Goal: Navigation & Orientation: Understand site structure

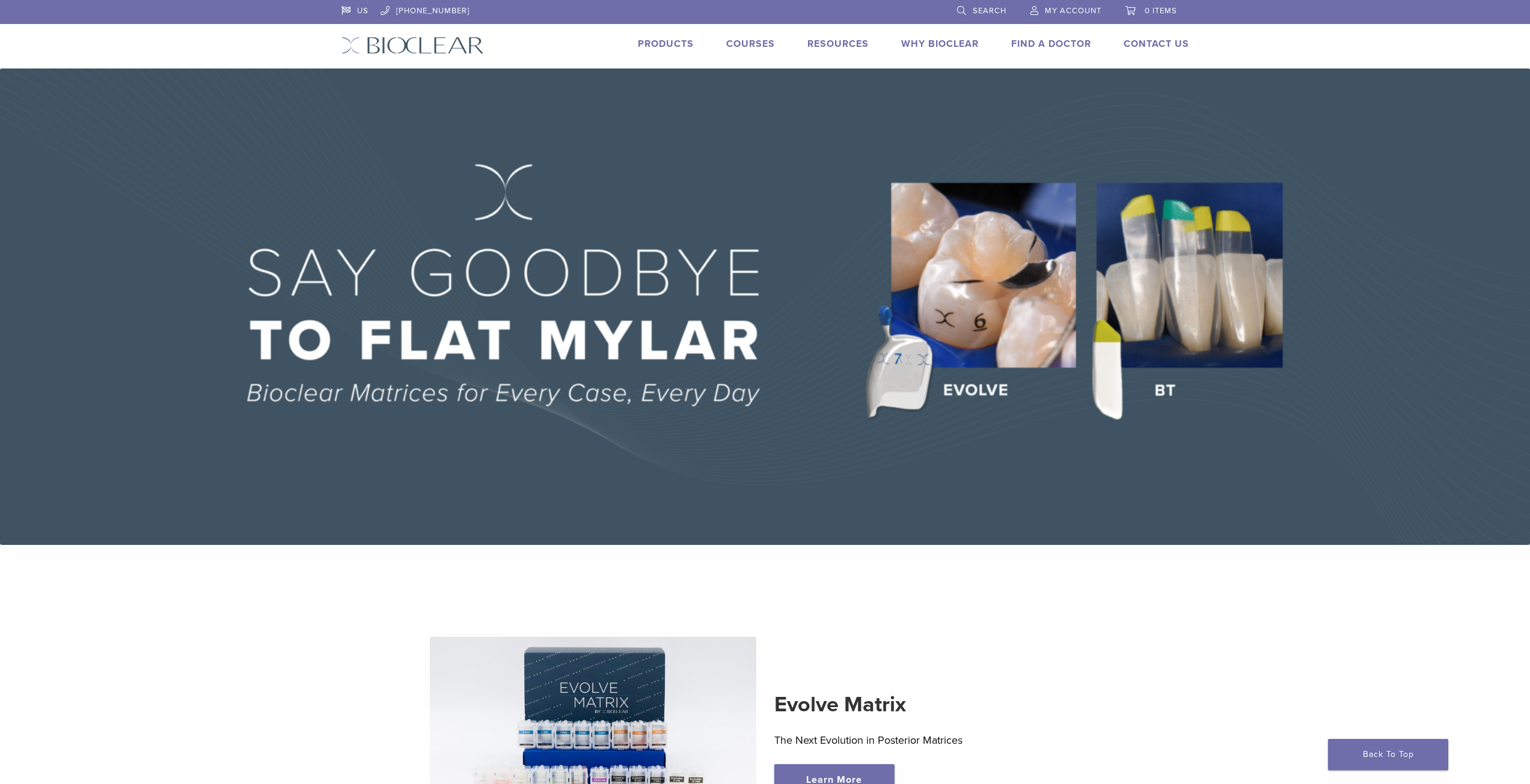
click at [673, 43] on link "Products" at bounding box center [665, 44] width 56 height 12
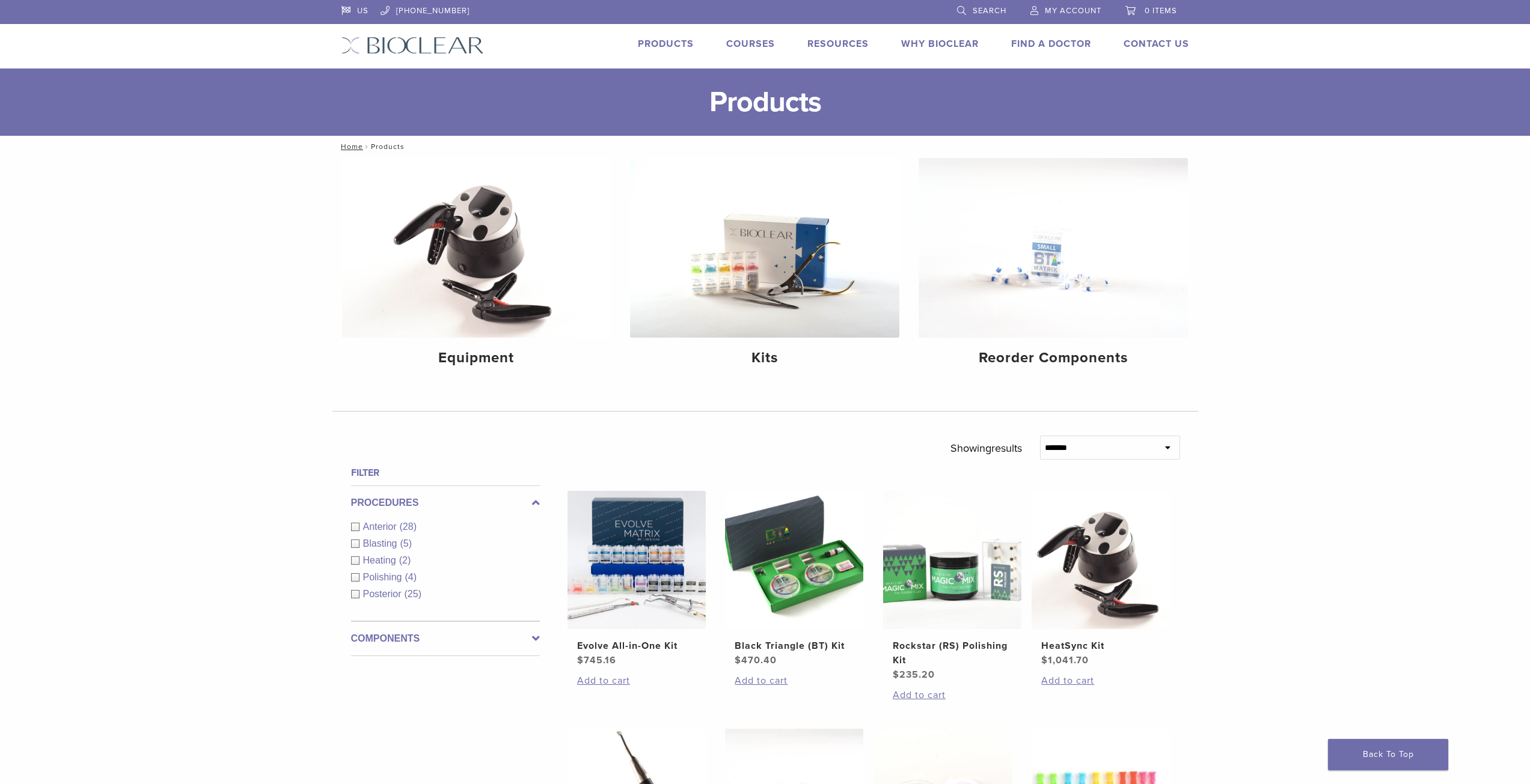
click at [761, 44] on link "Courses" at bounding box center [750, 44] width 49 height 12
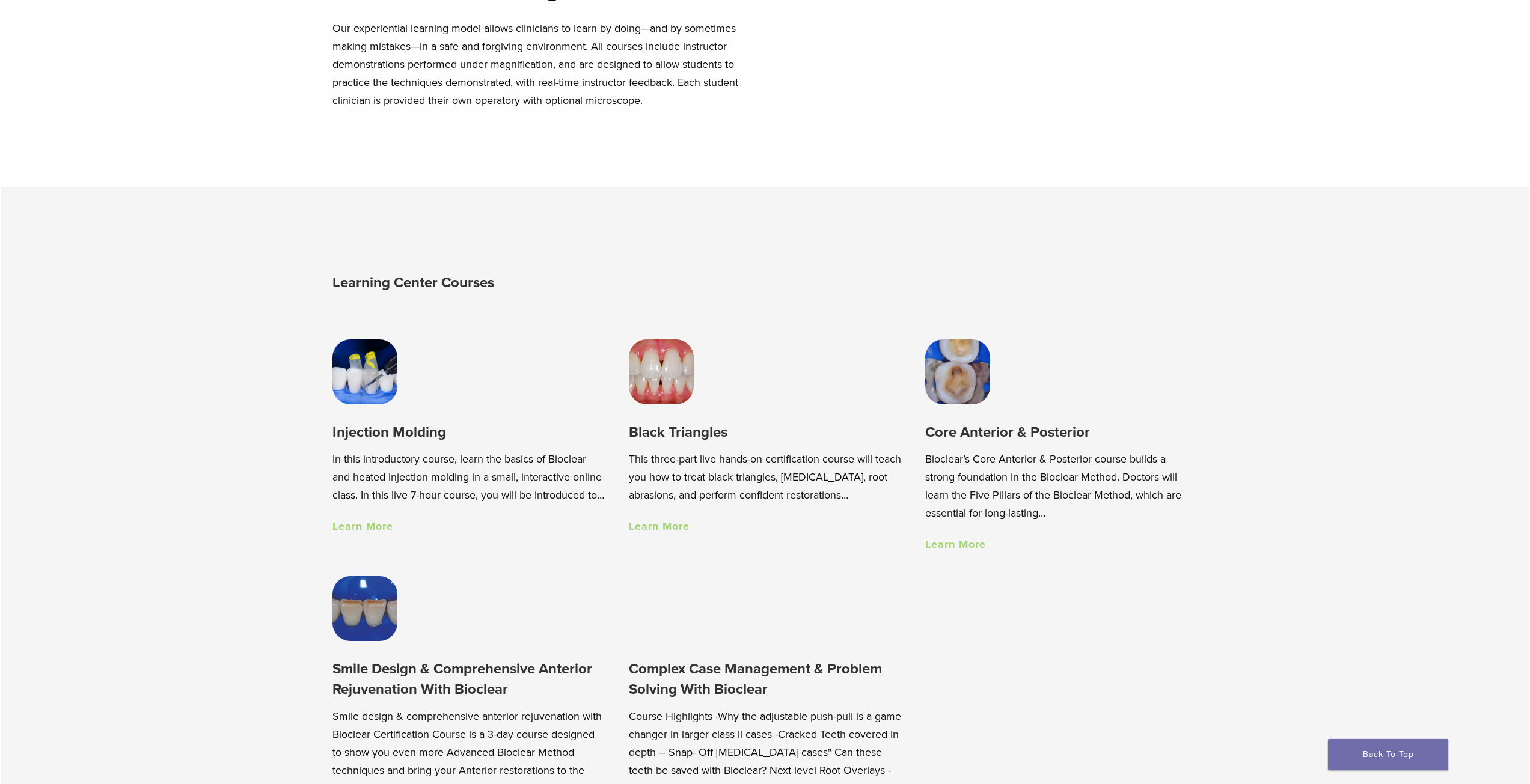
scroll to position [841, 0]
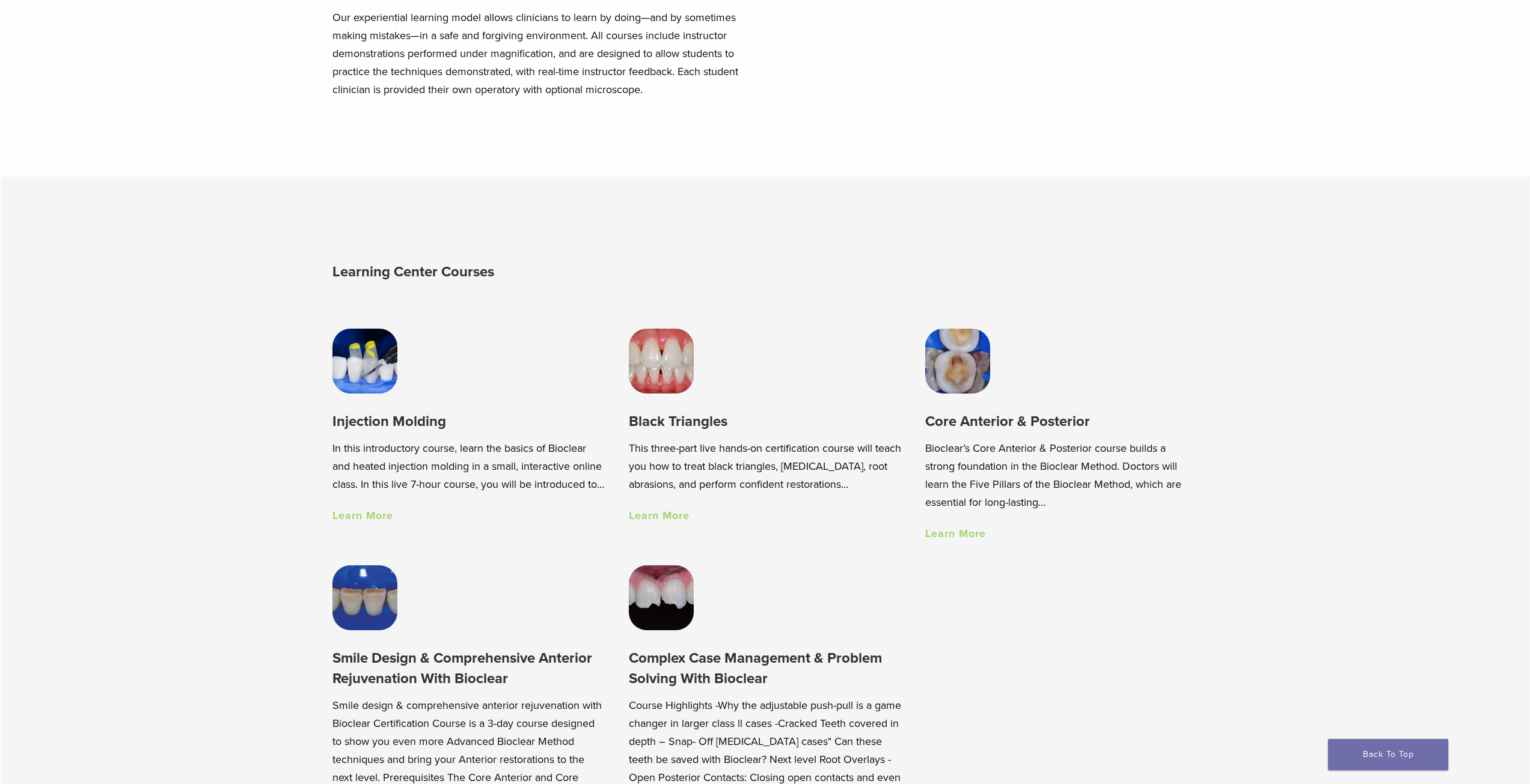
click at [662, 522] on link "Learn More" at bounding box center [659, 515] width 61 height 13
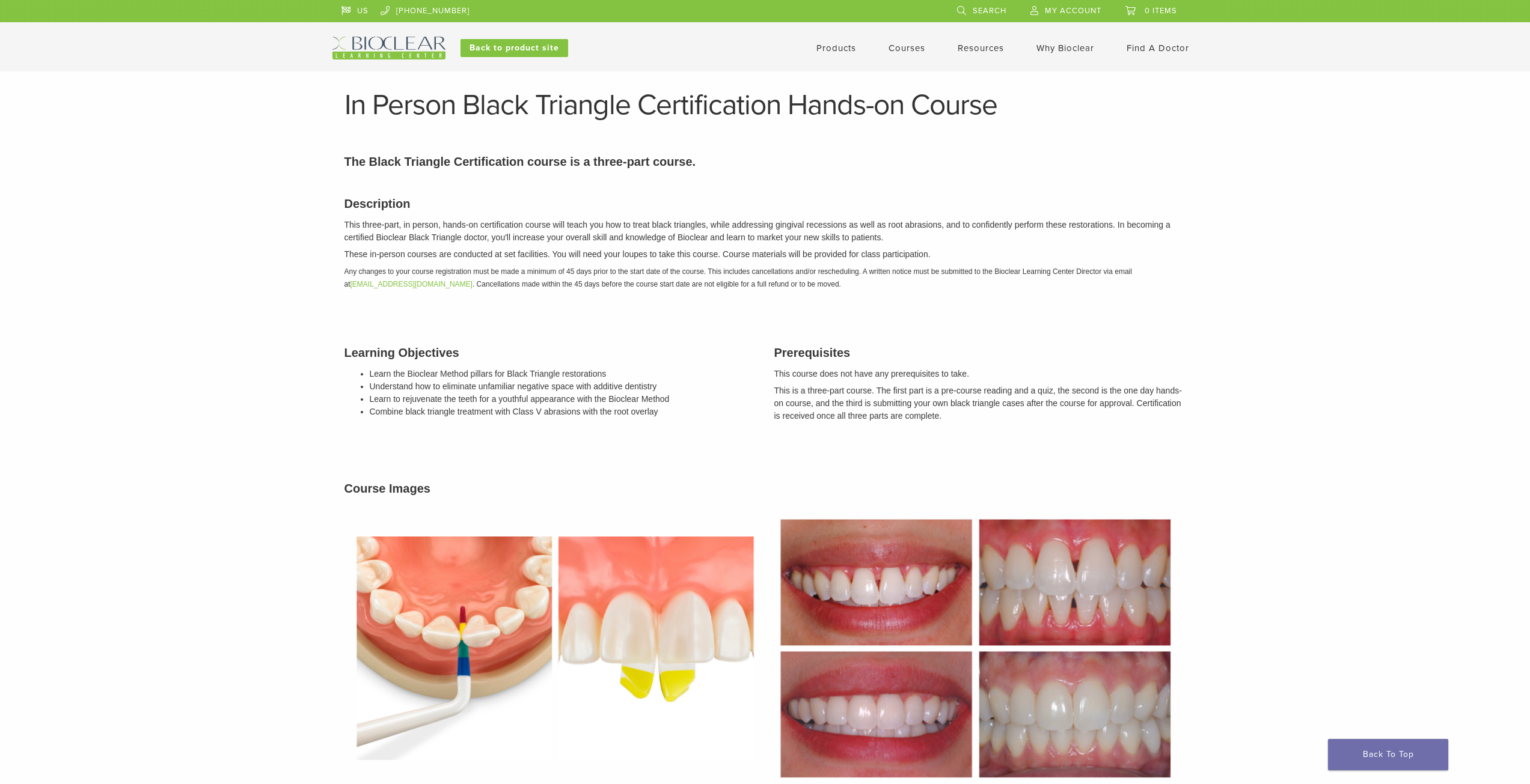
click at [915, 51] on link "Courses" at bounding box center [907, 48] width 36 height 11
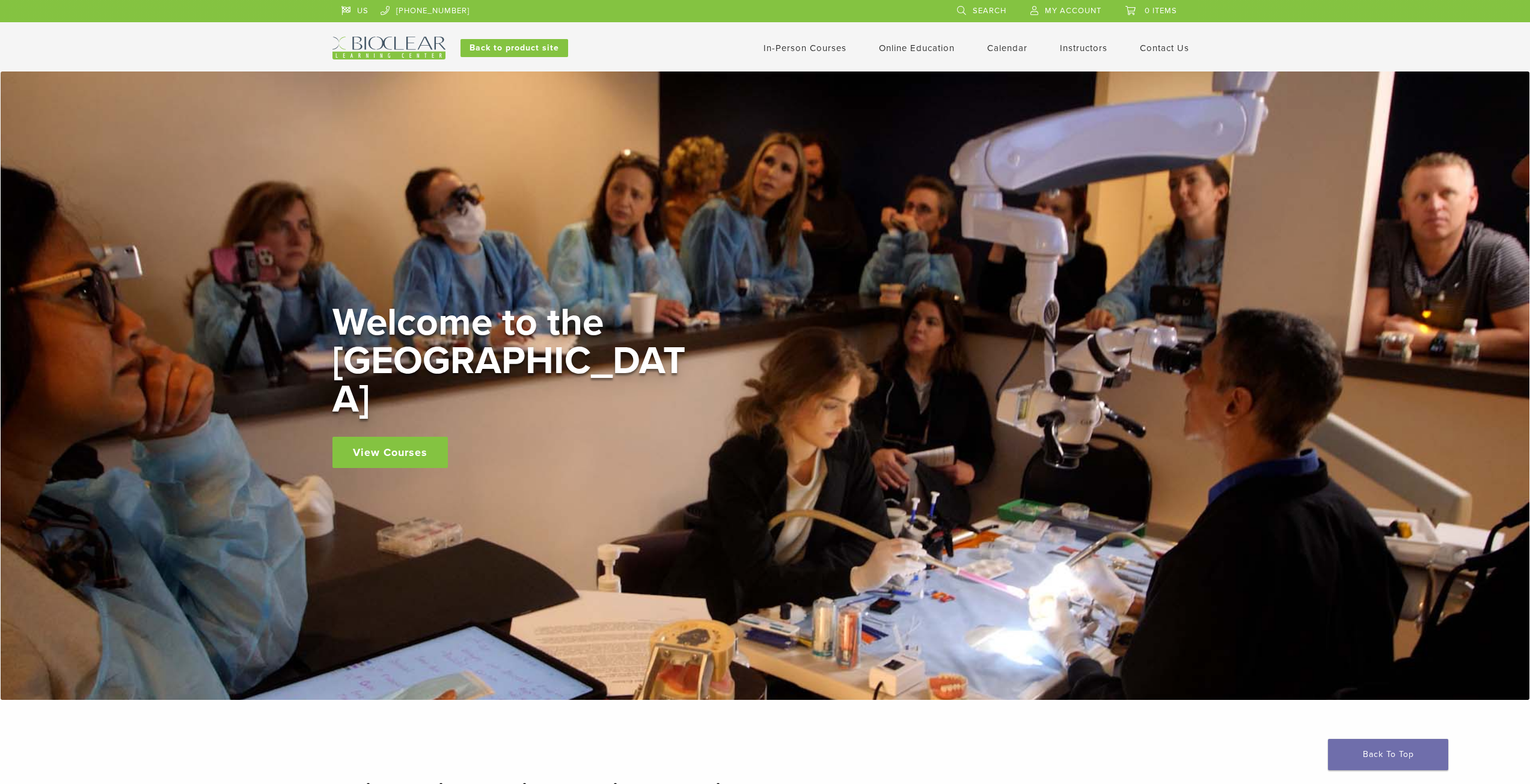
click at [1164, 49] on link "Contact Us" at bounding box center [1164, 48] width 49 height 11
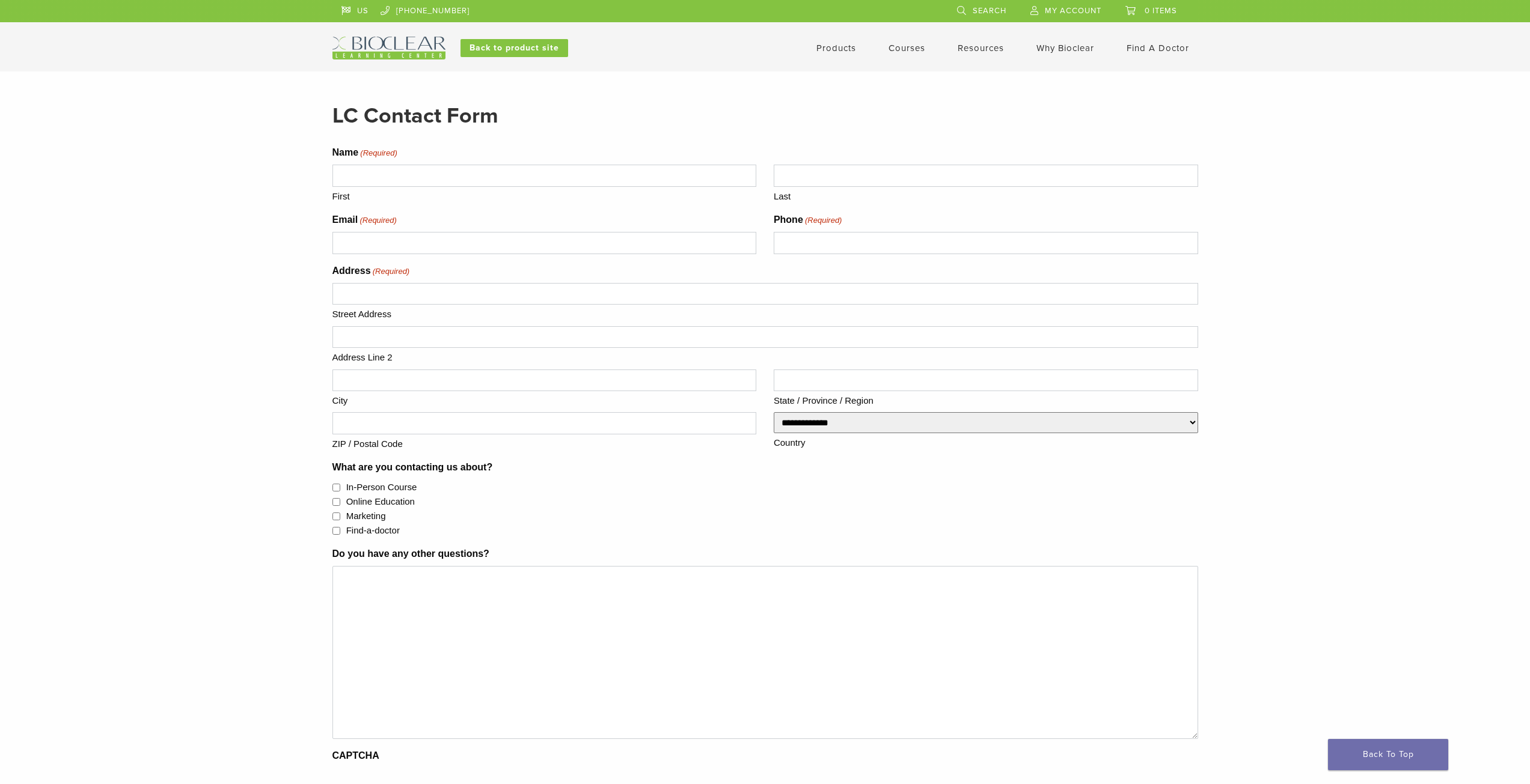
click at [1069, 49] on link "Why Bioclear" at bounding box center [1065, 48] width 57 height 11
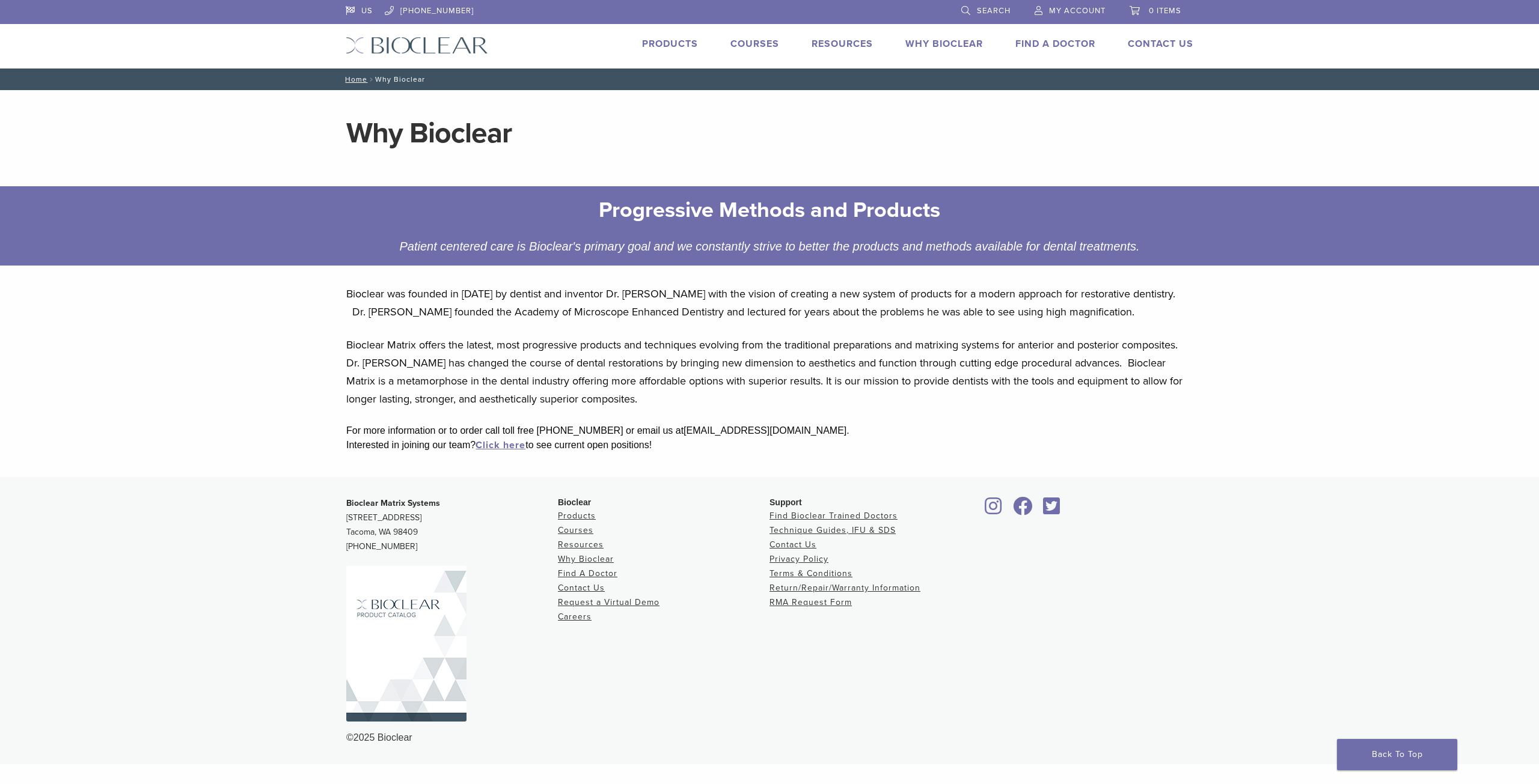
click at [771, 47] on link "Courses" at bounding box center [755, 44] width 49 height 12
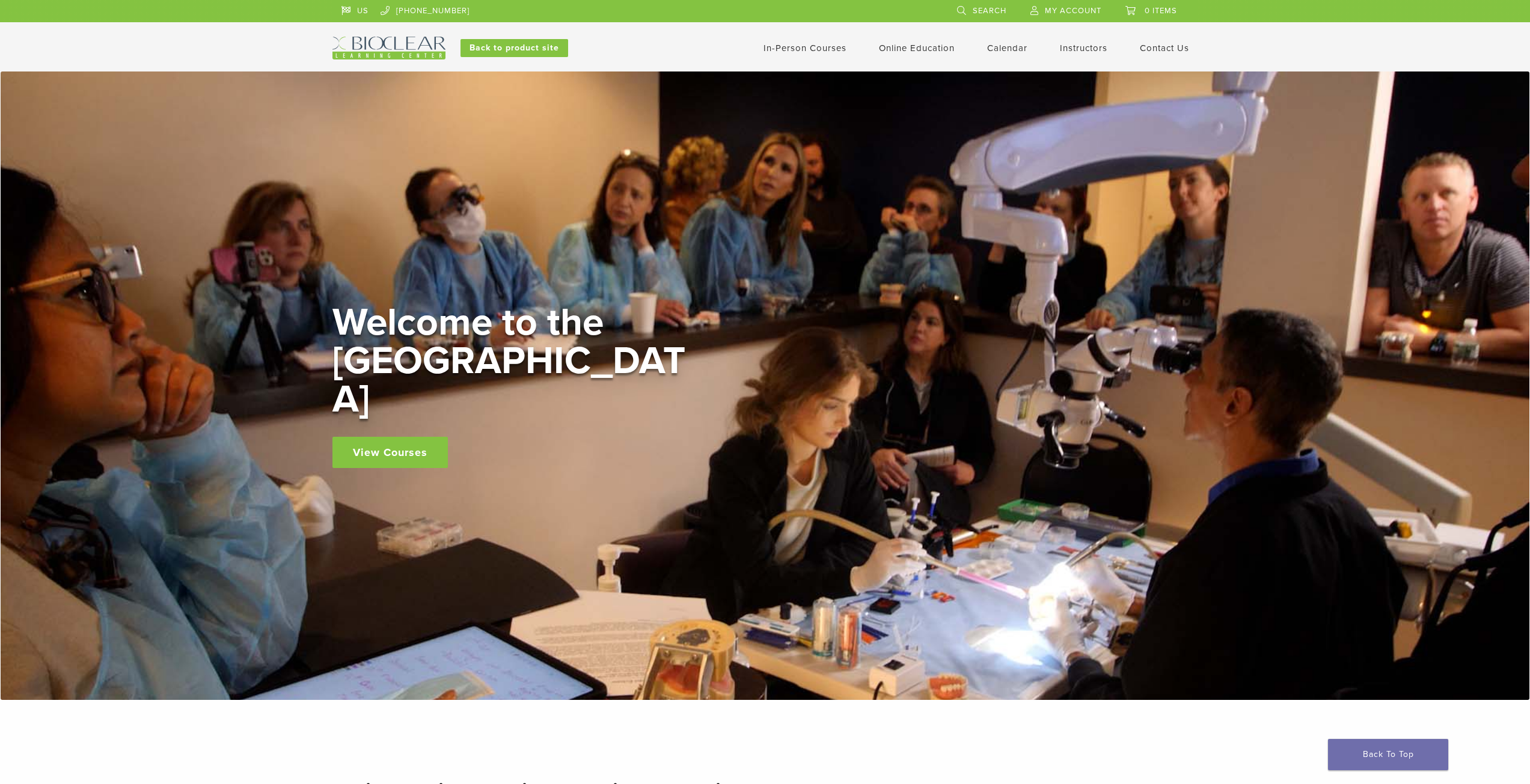
click at [423, 437] on link "View Courses" at bounding box center [390, 452] width 116 height 32
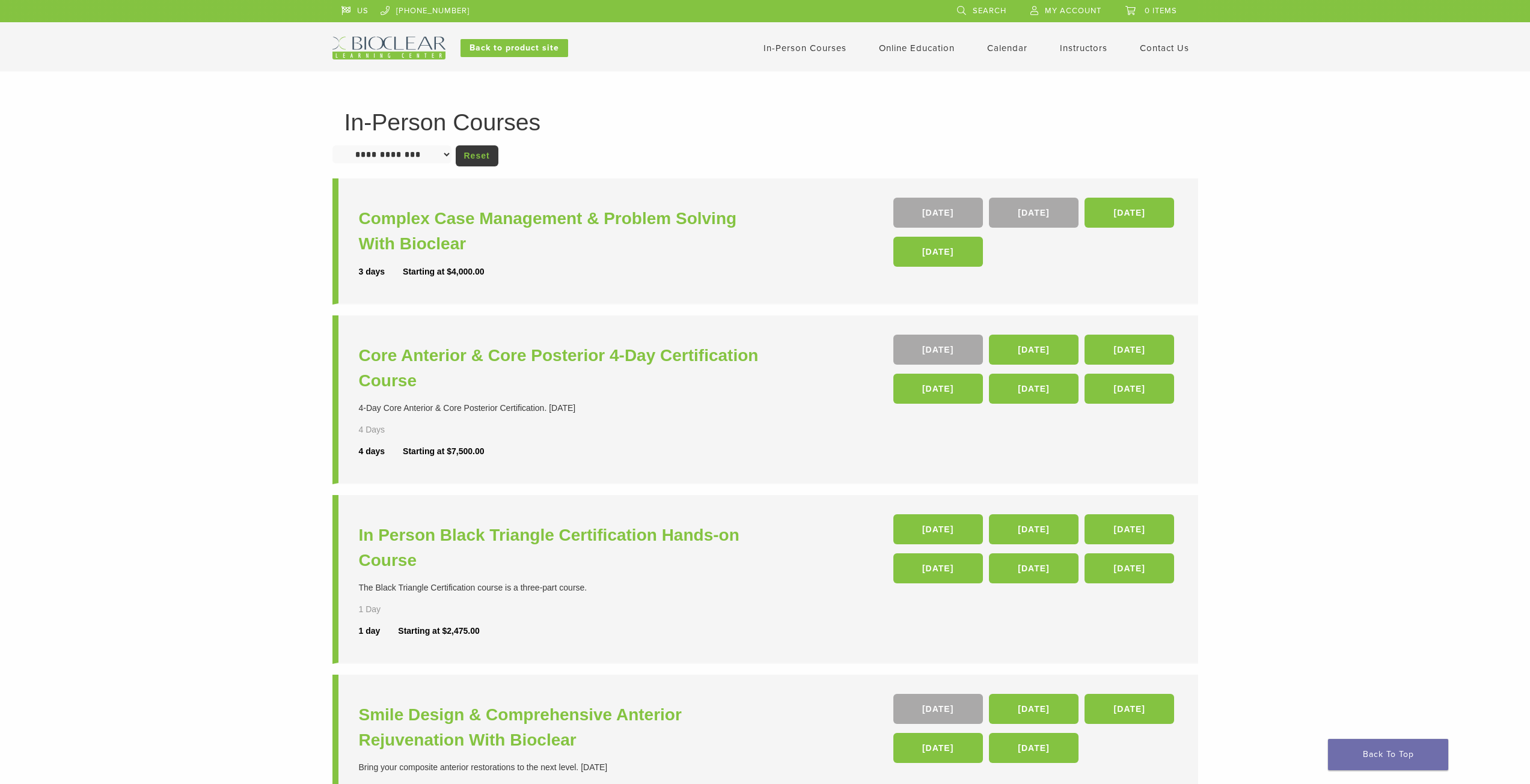
click at [822, 47] on link "In-Person Courses" at bounding box center [805, 48] width 83 height 11
click at [917, 48] on link "Online Education" at bounding box center [917, 48] width 76 height 11
click at [912, 70] on link "Interactive" at bounding box center [918, 68] width 73 height 27
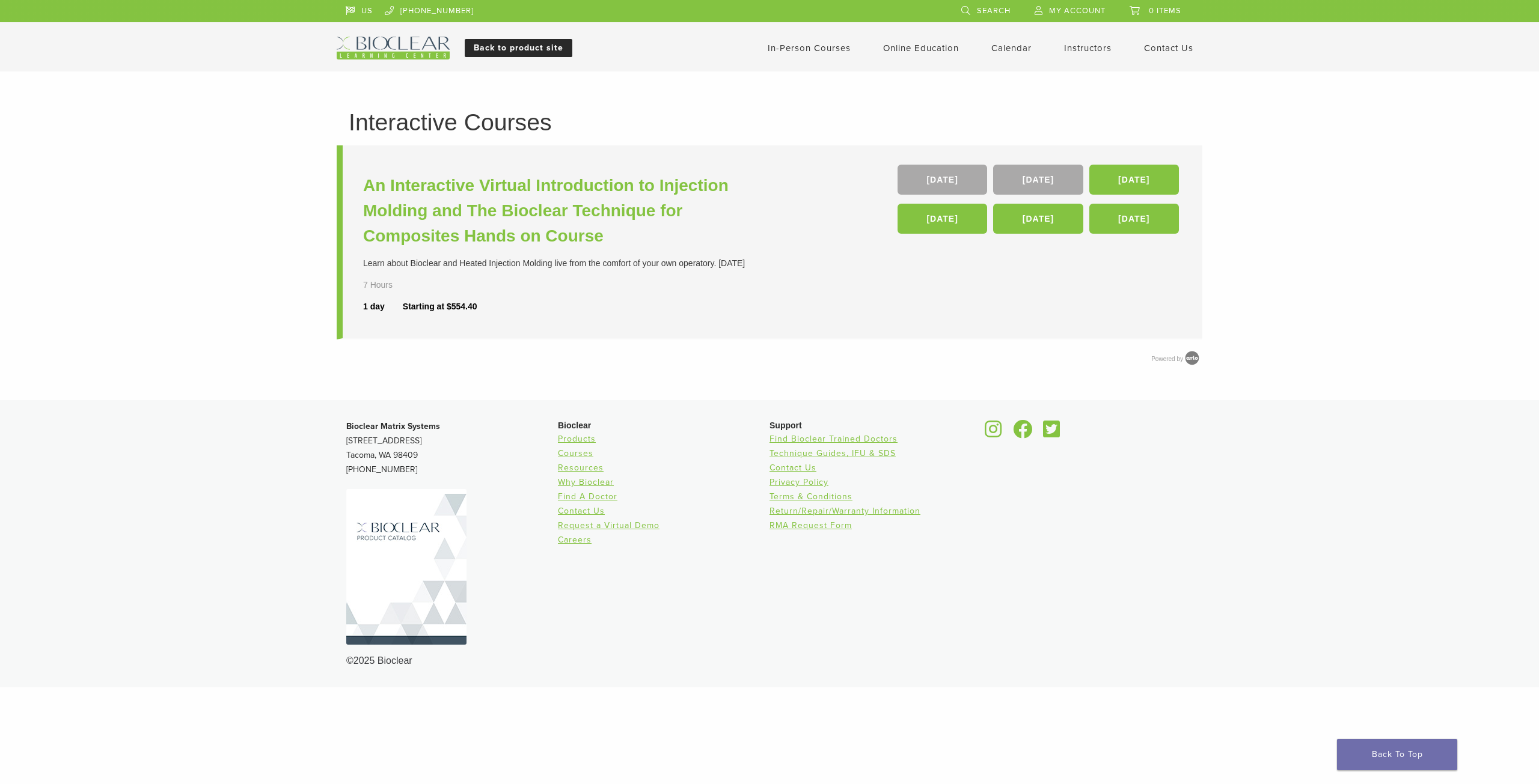
click at [538, 45] on link "Back to product site" at bounding box center [518, 48] width 108 height 18
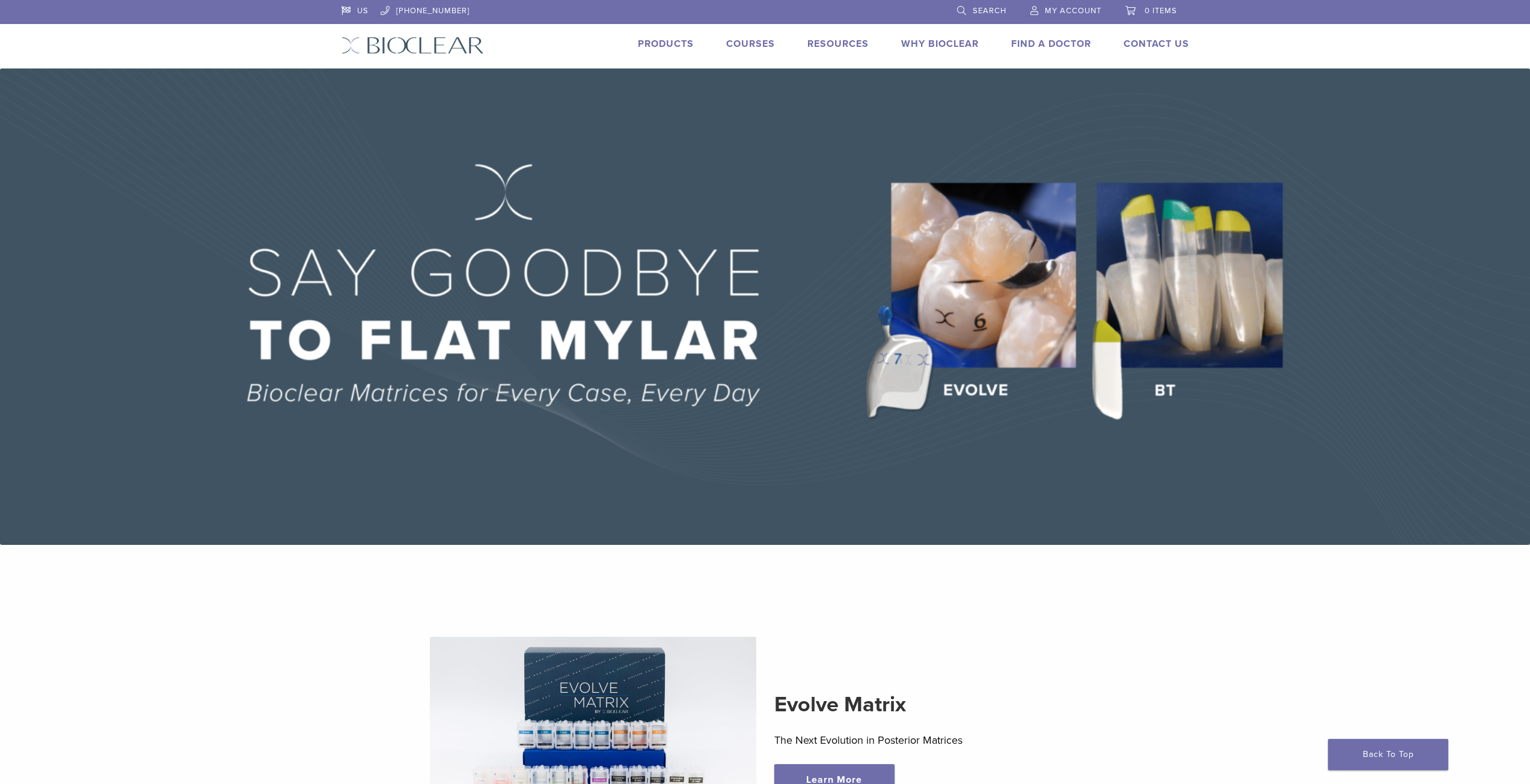
click at [667, 44] on link "Products" at bounding box center [665, 44] width 56 height 12
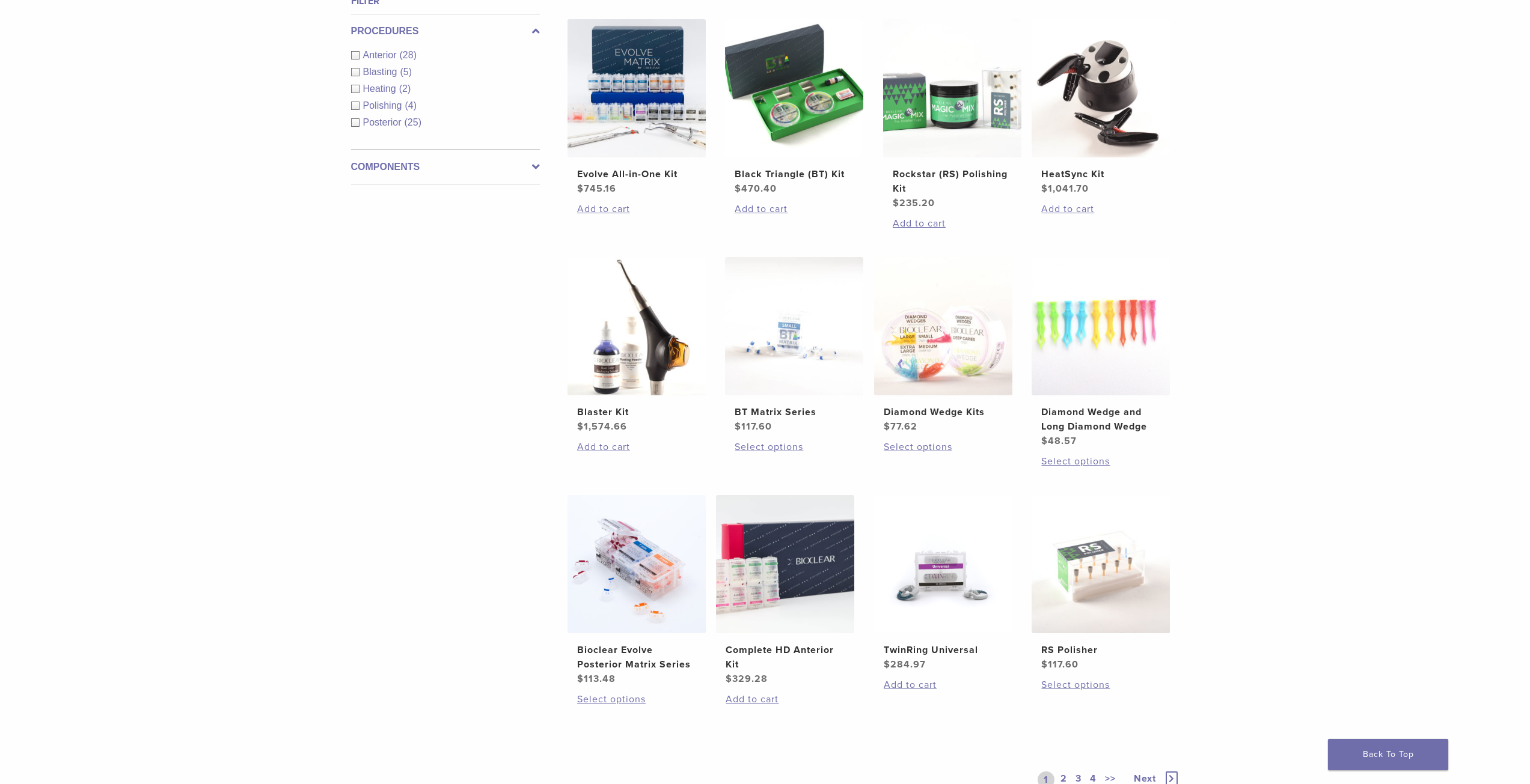
scroll to position [481, 0]
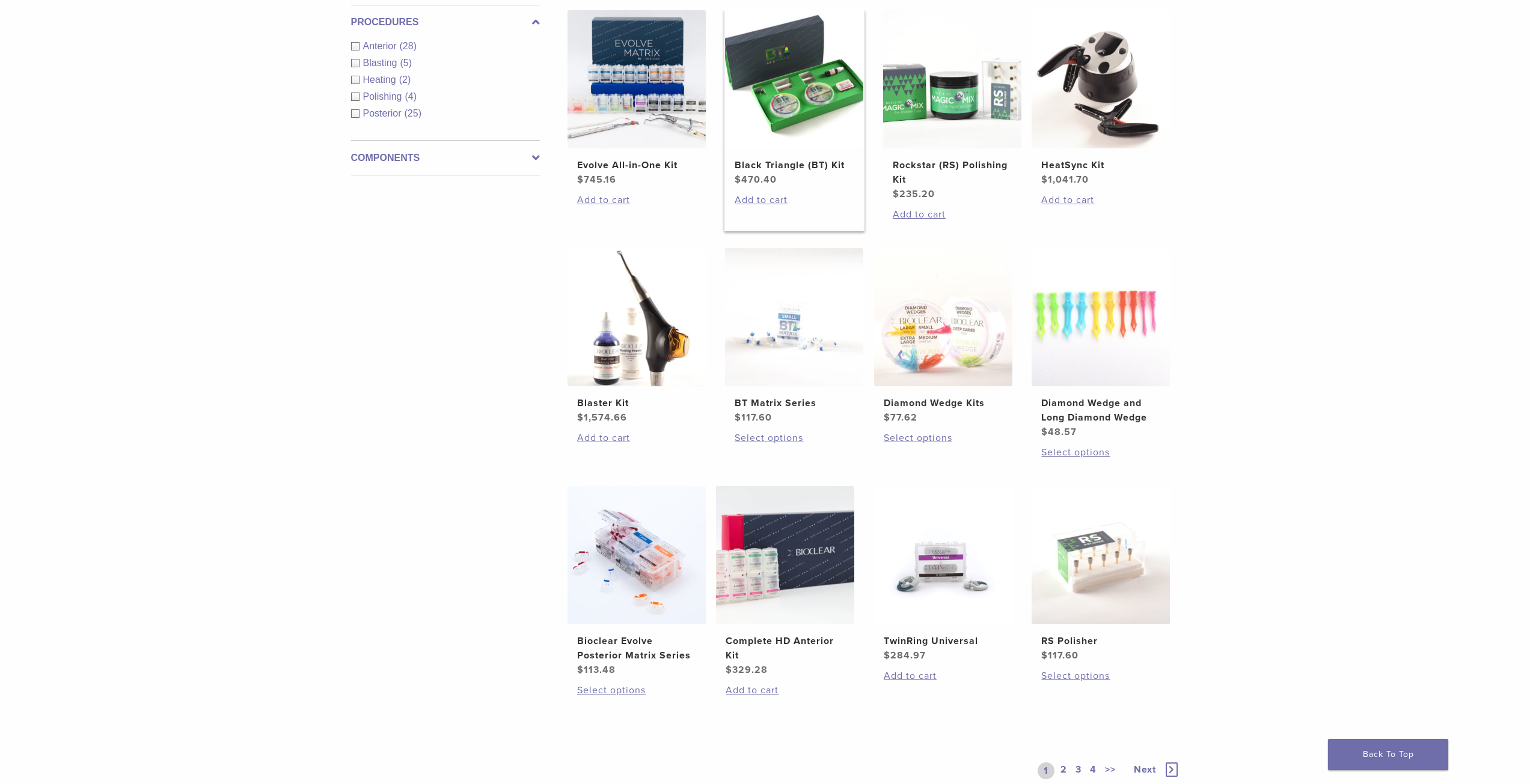
click at [767, 174] on bdi "$ 470.40" at bounding box center [755, 180] width 42 height 12
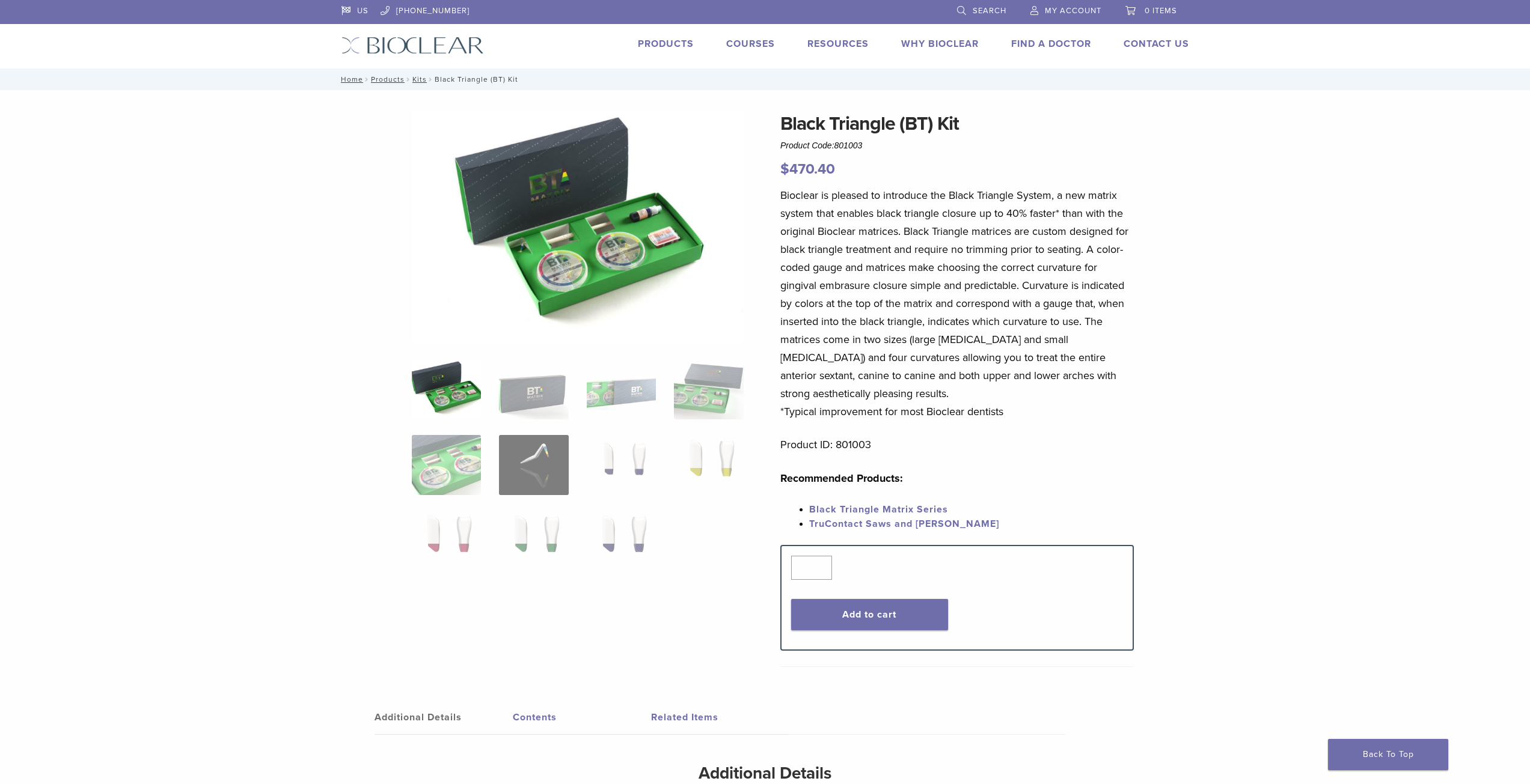
click at [662, 44] on link "Products" at bounding box center [665, 44] width 56 height 12
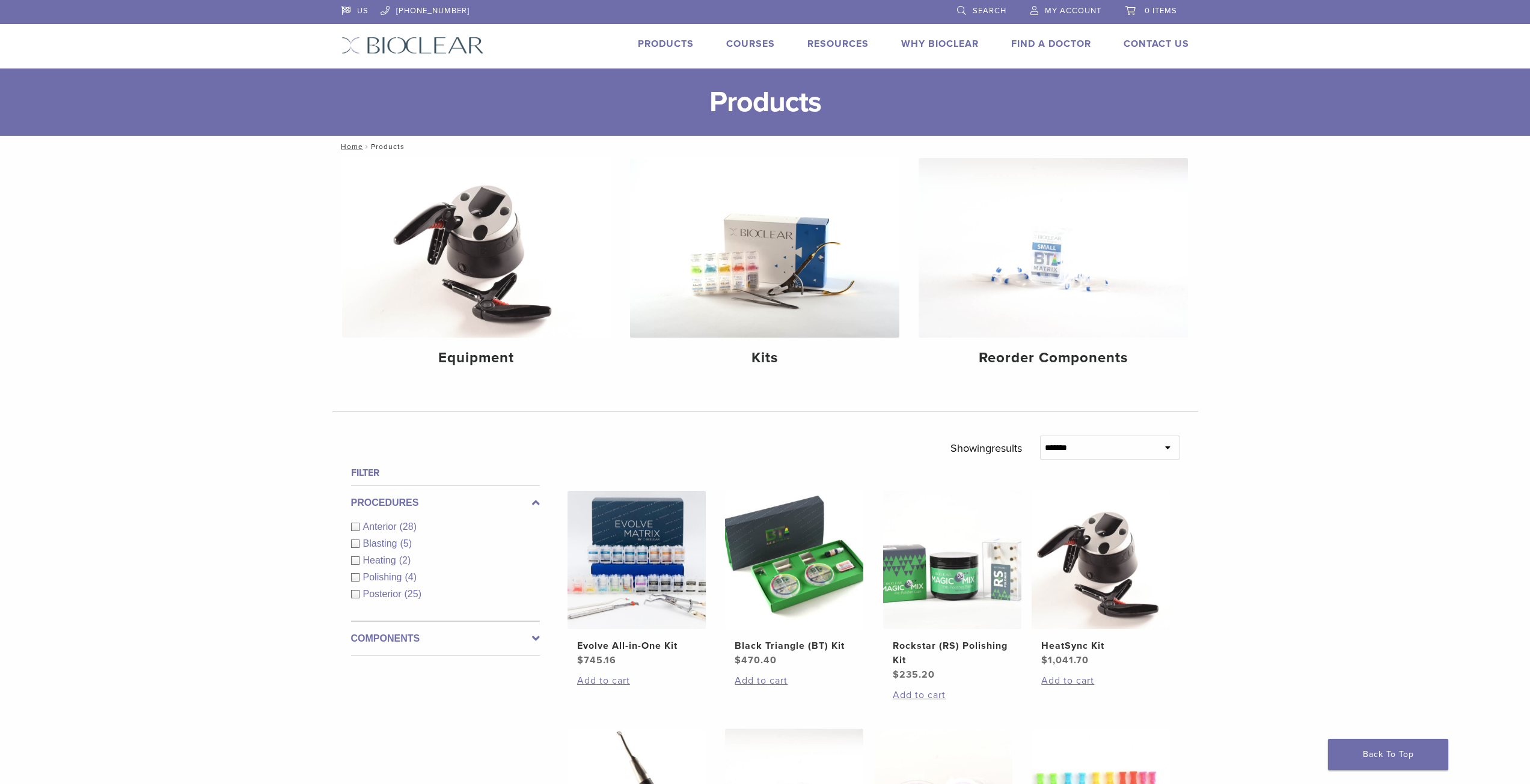
click at [1055, 43] on link "Find A Doctor" at bounding box center [1051, 44] width 80 height 12
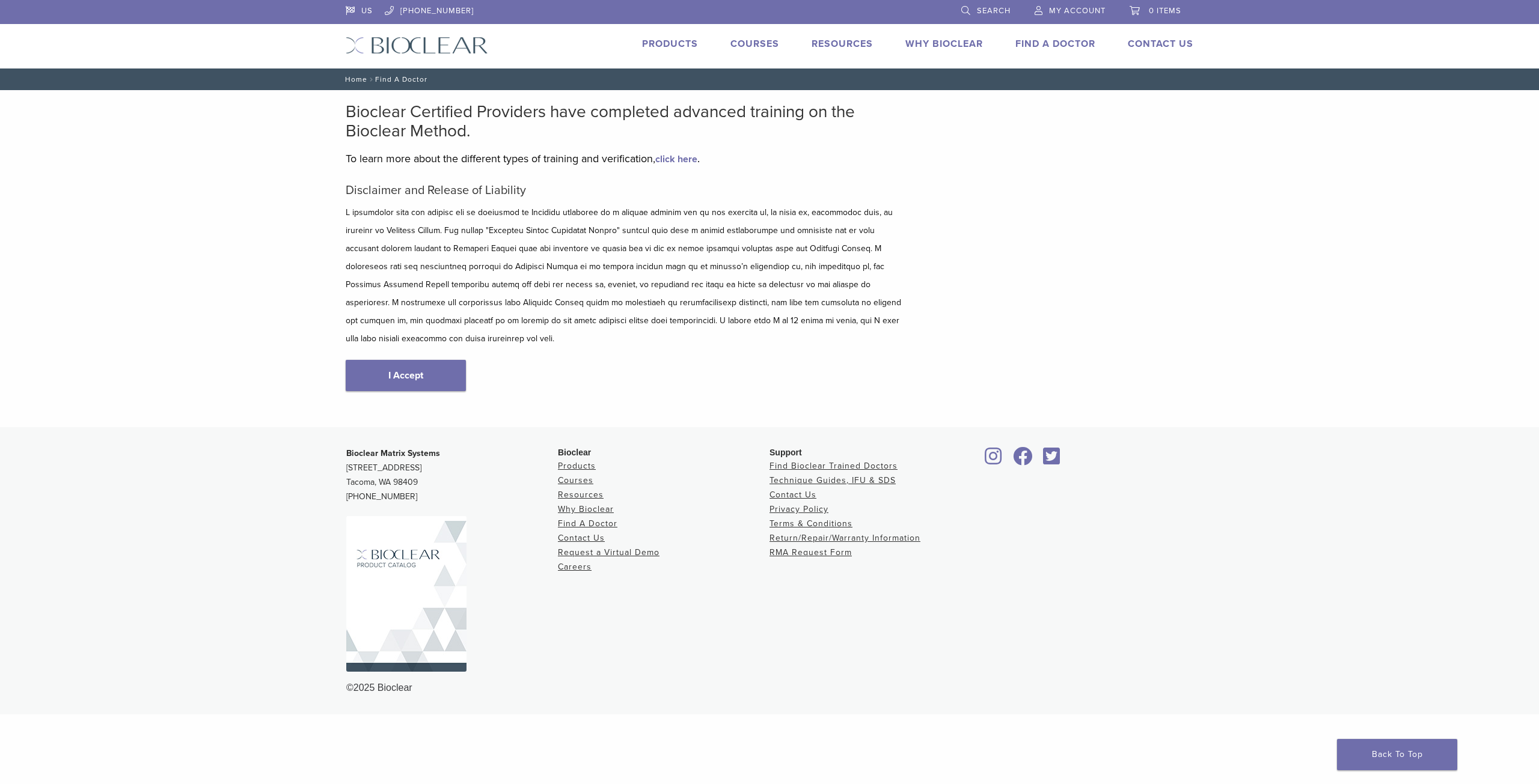
click at [356, 78] on link "Home" at bounding box center [355, 79] width 26 height 8
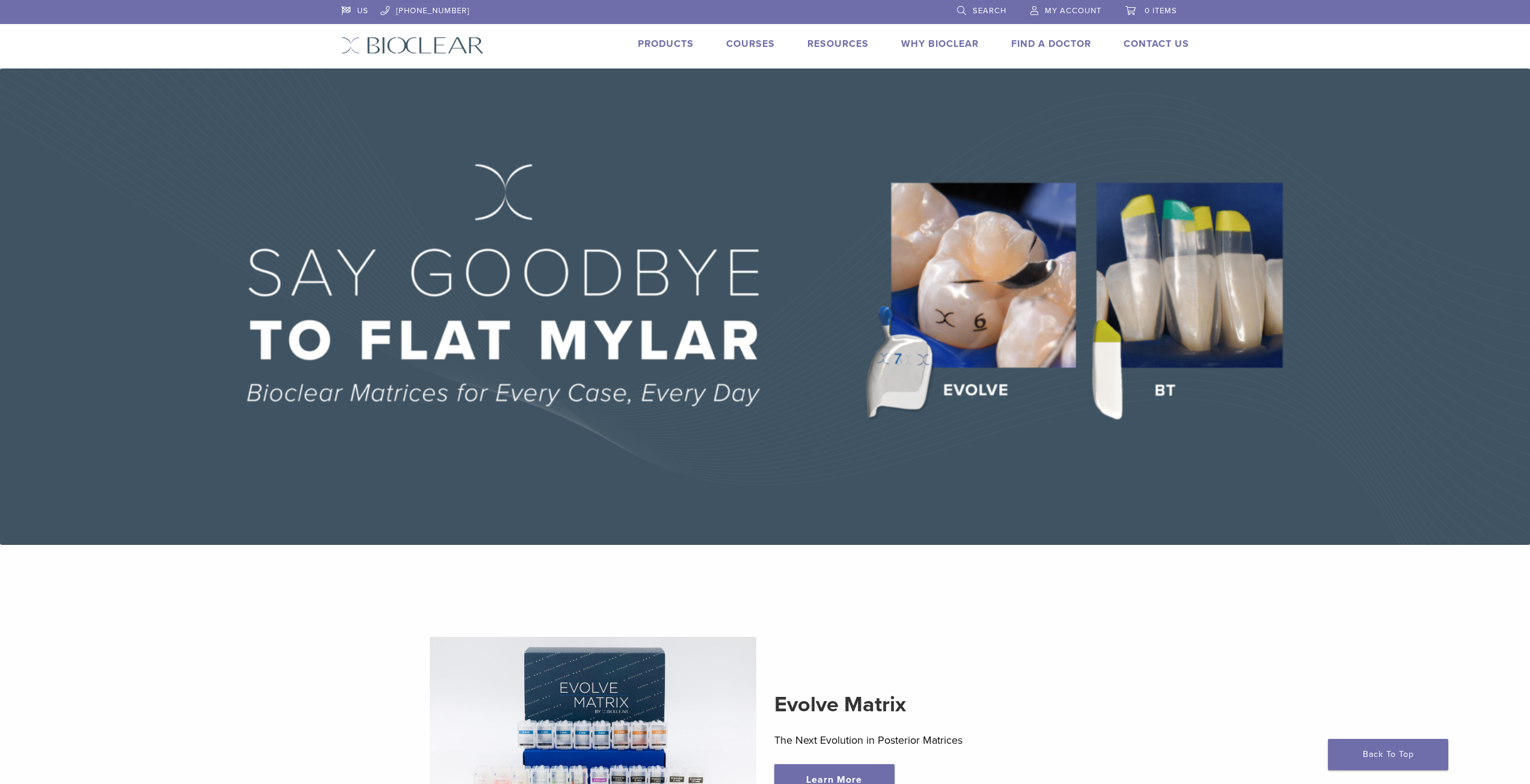
click at [669, 44] on link "Products" at bounding box center [665, 44] width 56 height 12
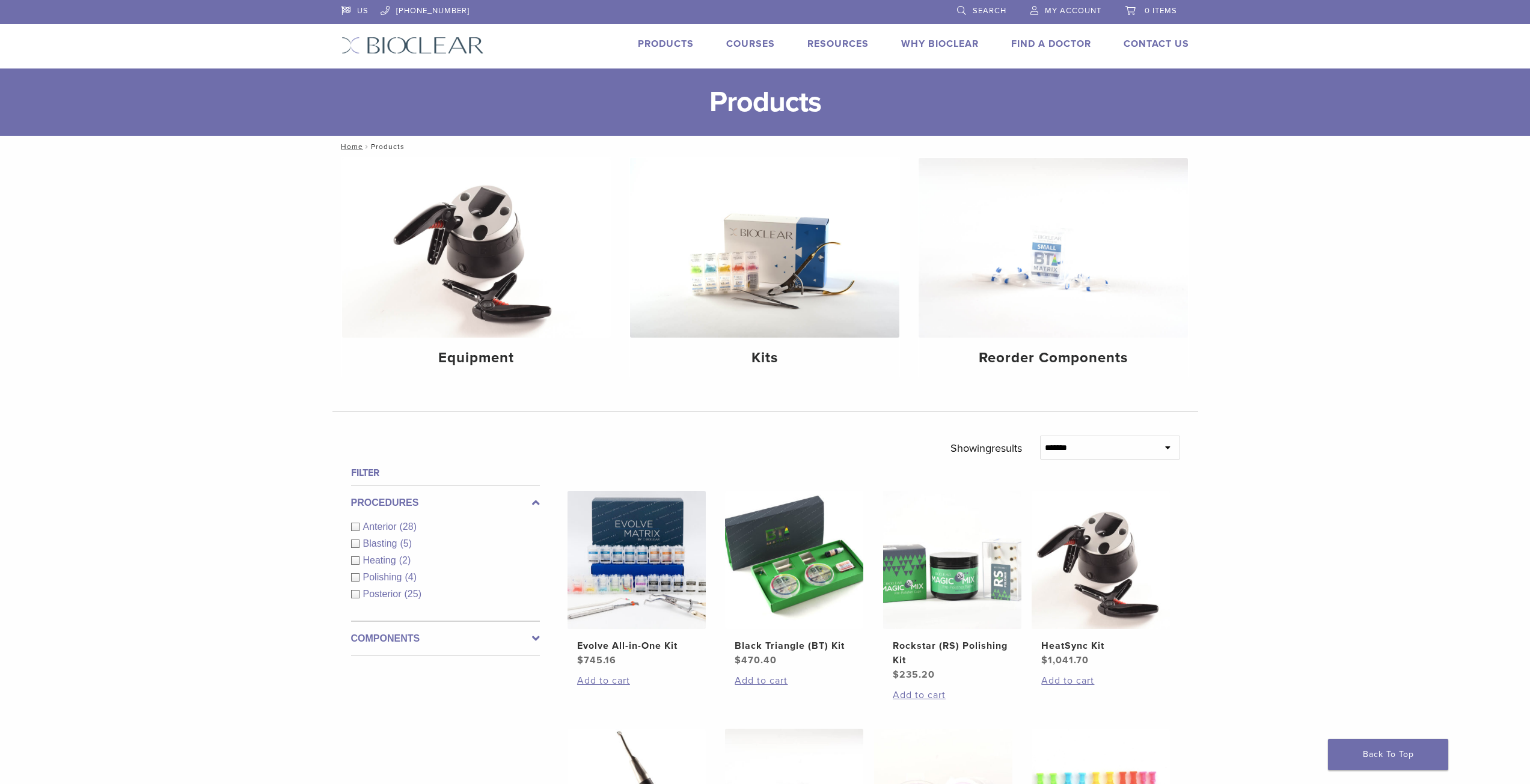
click at [403, 57] on div "US [PHONE_NUMBER] Search My Account 0 items Cart No products in the cart. Back …" at bounding box center [765, 34] width 865 height 69
click at [402, 44] on img at bounding box center [413, 45] width 142 height 18
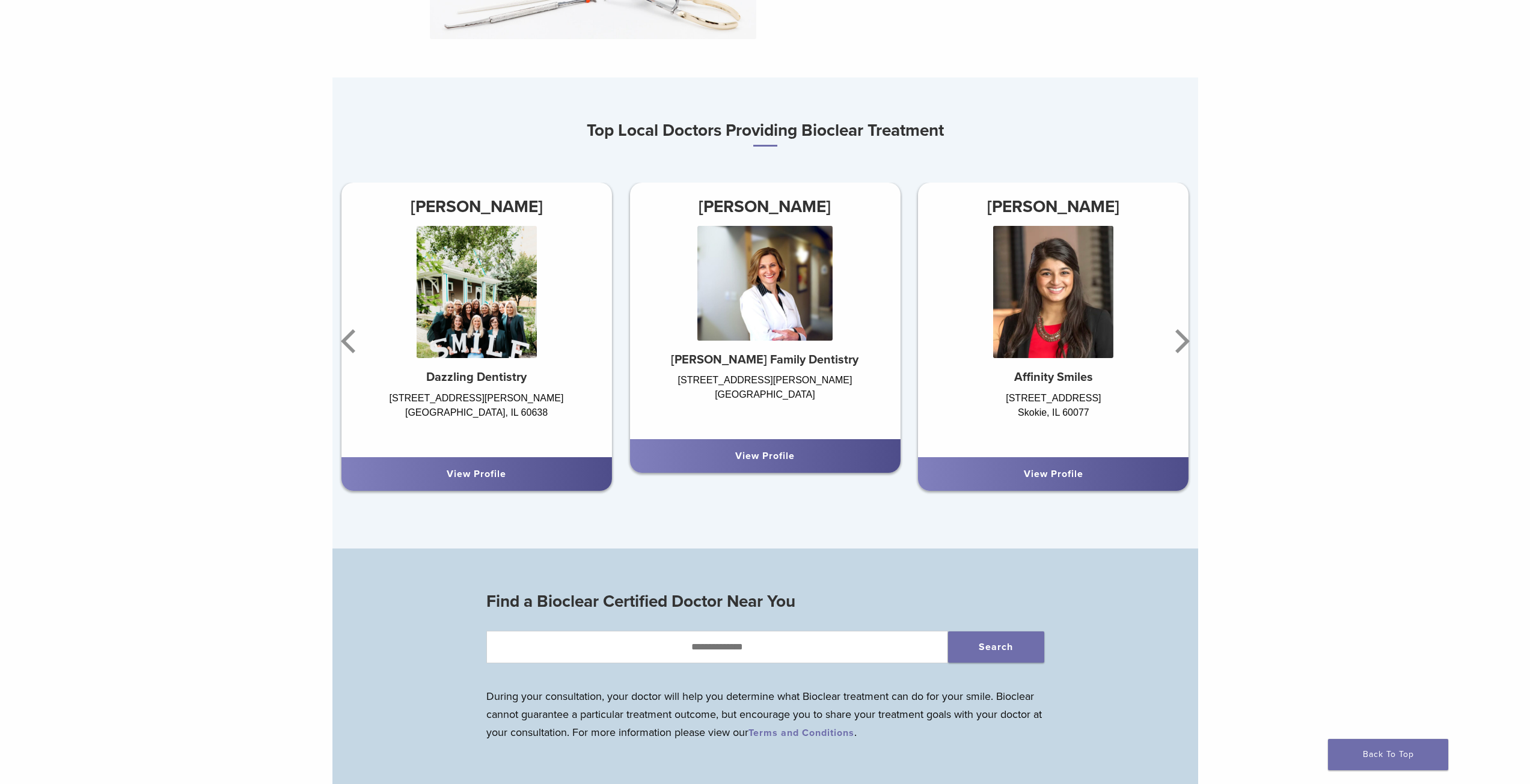
scroll to position [650, 0]
